Goal: Task Accomplishment & Management: Use online tool/utility

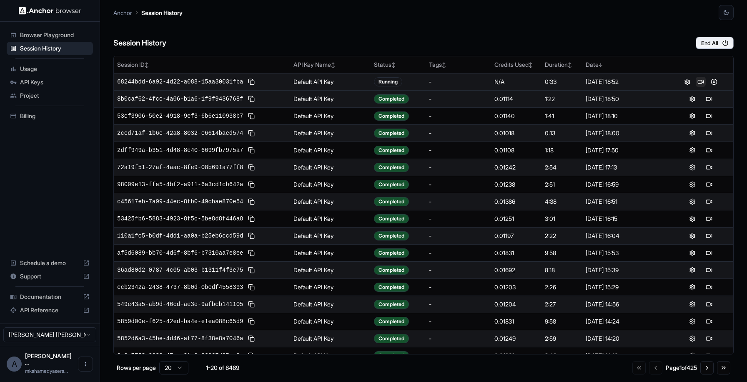
click at [696, 79] on button at bounding box center [701, 82] width 10 height 10
click at [63, 32] on span "Browser Playground" at bounding box center [55, 35] width 70 height 8
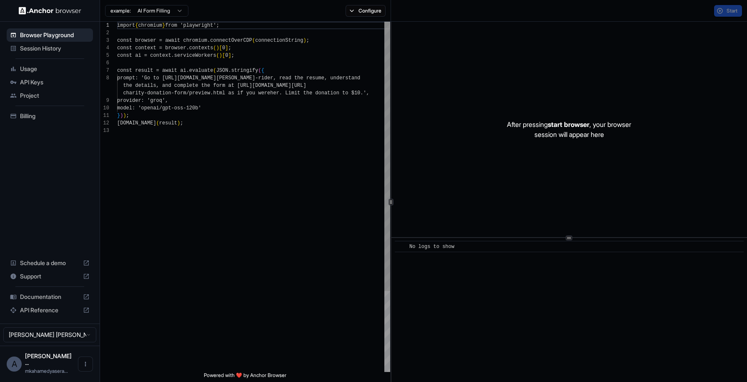
scroll to position [60, 0]
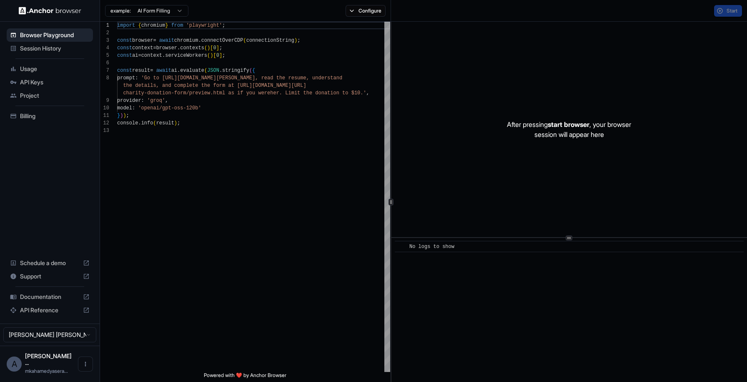
click at [66, 50] on span "Session History" at bounding box center [55, 48] width 70 height 8
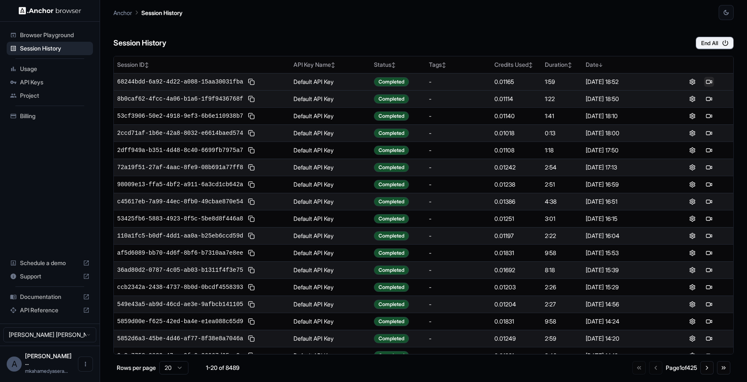
click at [704, 80] on button at bounding box center [709, 82] width 10 height 10
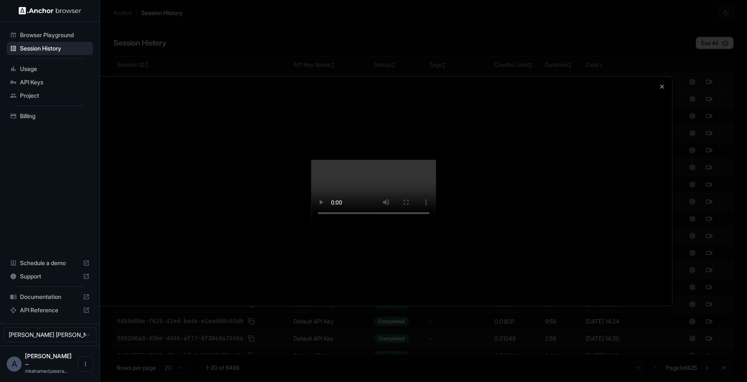
click at [376, 160] on video at bounding box center [373, 191] width 125 height 63
click at [663, 76] on div at bounding box center [373, 190] width 597 height 229
click at [52, 199] on div at bounding box center [373, 191] width 747 height 382
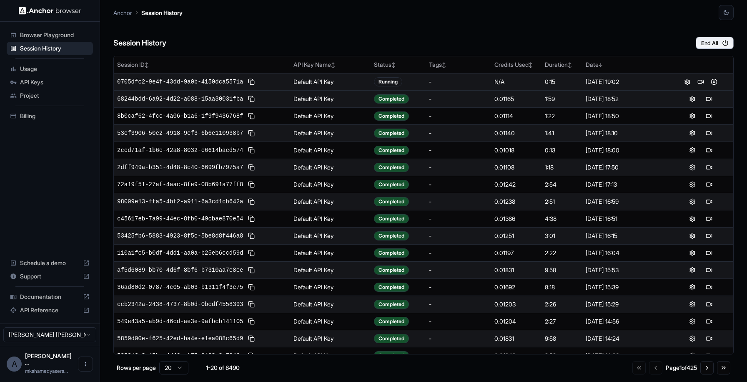
drag, startPoint x: 291, startPoint y: 101, endPoint x: 297, endPoint y: 97, distance: 7.8
click at [297, 97] on td "Default API Key" at bounding box center [330, 98] width 80 height 17
click at [698, 78] on button at bounding box center [701, 82] width 10 height 10
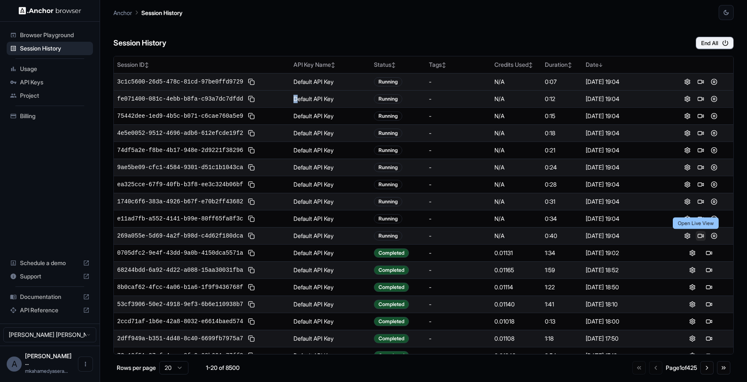
click at [698, 234] on button at bounding box center [701, 236] width 10 height 10
click at [704, 42] on button "End All" at bounding box center [715, 43] width 38 height 13
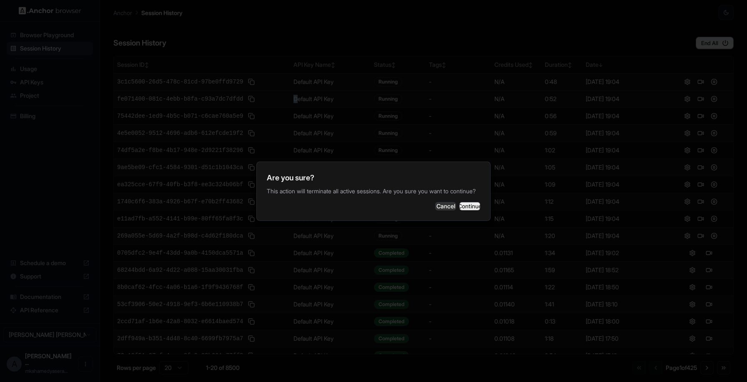
click at [468, 210] on button "Continue" at bounding box center [469, 206] width 21 height 8
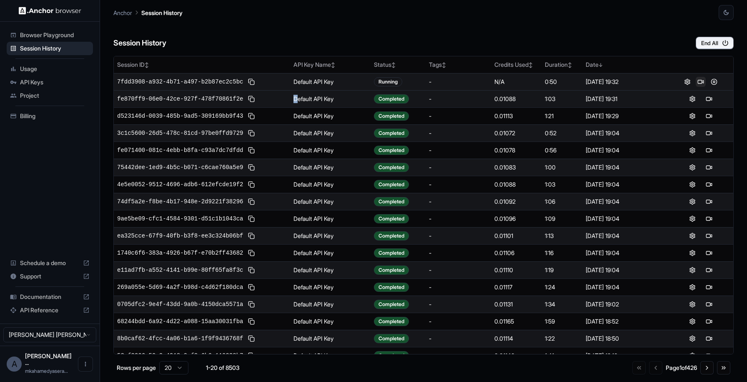
click at [698, 84] on button at bounding box center [701, 82] width 10 height 10
click at [704, 95] on button at bounding box center [709, 99] width 10 height 10
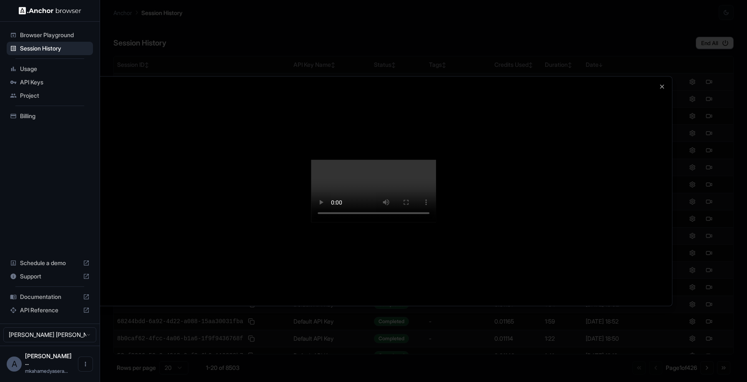
click at [663, 76] on div at bounding box center [373, 190] width 597 height 229
click at [663, 83] on icon "button" at bounding box center [662, 86] width 7 height 7
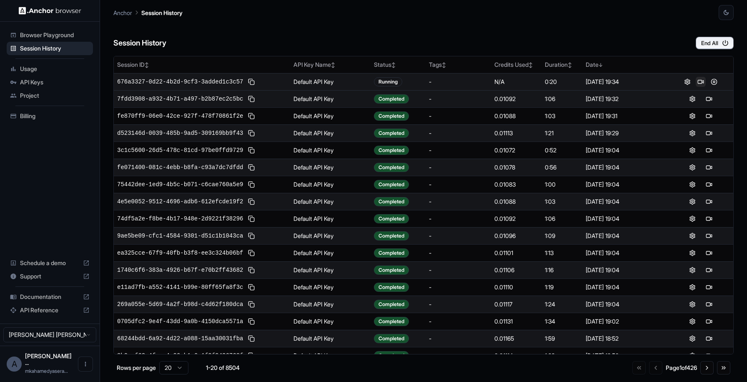
click at [698, 80] on button at bounding box center [701, 82] width 10 height 10
click at [698, 79] on button at bounding box center [701, 82] width 10 height 10
click at [696, 79] on button at bounding box center [701, 82] width 10 height 10
click at [696, 82] on button at bounding box center [701, 82] width 10 height 10
click at [698, 81] on button at bounding box center [701, 82] width 10 height 10
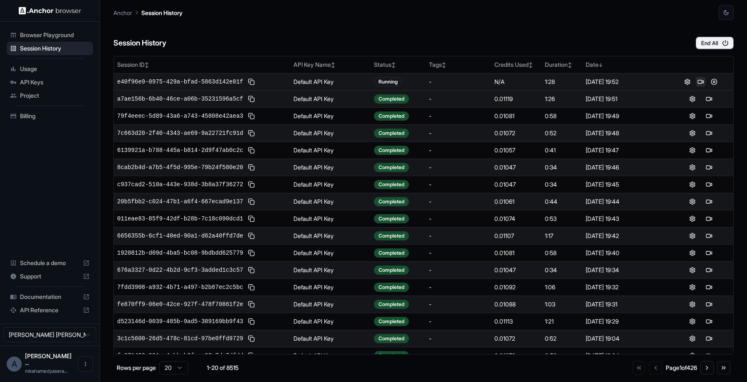
click at [700, 79] on button at bounding box center [701, 82] width 10 height 10
